Goal: Register for event/course

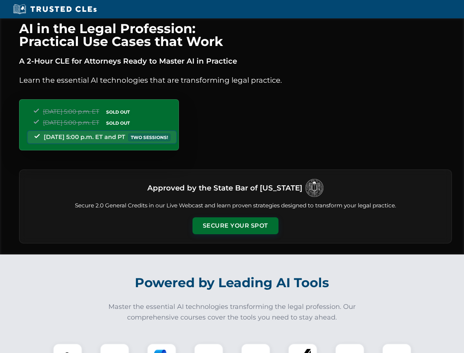
click at [235, 225] on button "Secure Your Spot" at bounding box center [235, 225] width 86 height 17
click at [68, 348] on img at bounding box center [67, 357] width 21 height 21
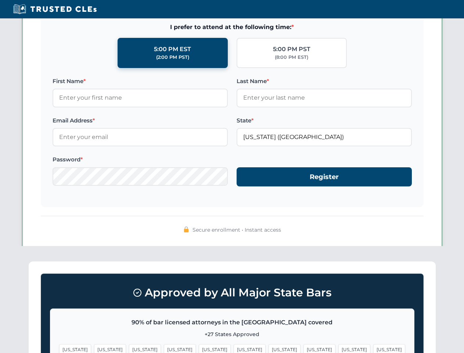
click at [268, 348] on span "[US_STATE]" at bounding box center [284, 349] width 32 height 11
click at [338, 348] on span "[US_STATE]" at bounding box center [354, 349] width 32 height 11
